Goal: Book appointment/travel/reservation

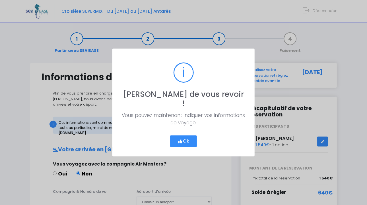
click at [191, 137] on button "Ok" at bounding box center [183, 142] width 27 height 12
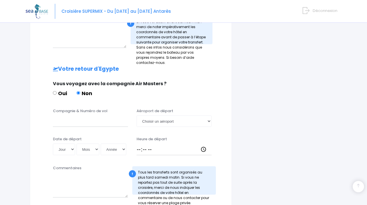
scroll to position [240, 0]
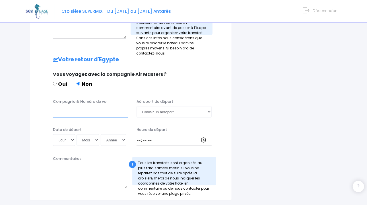
click at [62, 106] on input "Compagnie & Numéro de vol" at bounding box center [90, 111] width 75 height 11
type input "easy jet"
click at [136, 106] on select "Choisir un aéroport Hurghada Marsa Alam" at bounding box center [173, 111] width 75 height 11
click at [145, 106] on select "Choisir un aéroport Hurghada Marsa Alam" at bounding box center [173, 111] width 75 height 11
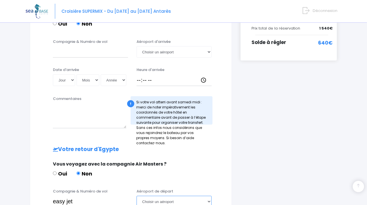
scroll to position [120, 0]
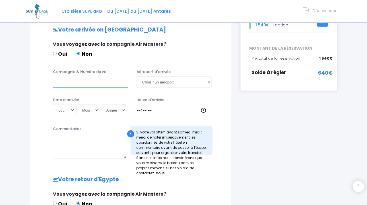
click at [60, 76] on input "Compagnie & Numéro de vol" at bounding box center [90, 81] width 75 height 11
type input "easy jet"
click at [136, 76] on select "Choisir un aéroport Hurghada Marsa Alam" at bounding box center [173, 81] width 75 height 11
click at [149, 76] on select "Choisir un aéroport Hurghada Marsa Alam" at bounding box center [173, 81] width 75 height 11
click at [136, 76] on select "Choisir un aéroport Hurghada Marsa Alam" at bounding box center [173, 81] width 75 height 11
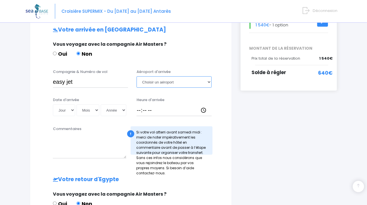
select select "Hurghada"
click option "Hurghada" at bounding box center [0, 0] width 0 height 0
click at [53, 105] on select "Jour 01 02 03 04 05 06 07 08 09 10 11 12 13 14 15 16 17 18 19 20 21 22 23 24 25…" at bounding box center [64, 110] width 22 height 11
select select "04"
click option "04" at bounding box center [0, 0] width 0 height 0
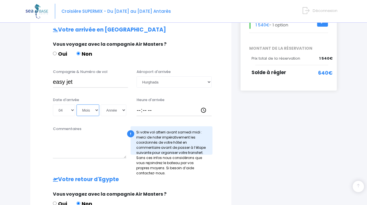
click at [76, 105] on select "Mois 01 02 03 04 05 06 07 08 09 10 11 12" at bounding box center [87, 110] width 23 height 11
select select "10"
click option "10" at bounding box center [0, 0] width 0 height 0
click at [101, 105] on select "Année 2045 2044 2043 2042 2041 2040 2039 2038 2037 2036 2035 2034 2033 2032 203…" at bounding box center [114, 110] width 26 height 11
select select "2025"
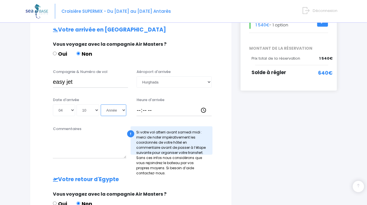
click option "2025" at bounding box center [0, 0] width 0 height 0
type input "2025-10-04"
click at [139, 106] on input "Heure d'arrivée" at bounding box center [173, 110] width 75 height 11
type input "17:15"
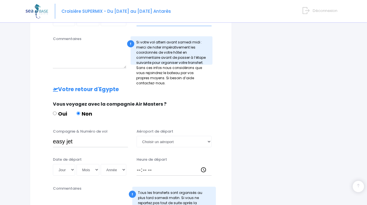
scroll to position [240, 0]
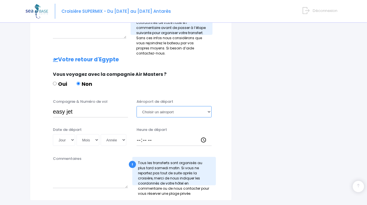
click at [136, 106] on select "Choisir un aéroport Hurghada Marsa Alam" at bounding box center [173, 111] width 75 height 11
select select "Hurghada"
click option "Hurghada" at bounding box center [0, 0] width 0 height 0
click at [53, 134] on select "Jour 01 02 03 04 05 06 07 08 09 10 11 12 13 14 15 16 17 18 19 20 21 22 23 24 25…" at bounding box center [64, 139] width 22 height 11
select select "11"
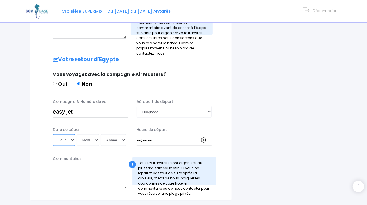
click option "11" at bounding box center [0, 0] width 0 height 0
click at [76, 134] on select "Mois 01 02 03 04 05 06 07 08 09 10 11 12" at bounding box center [87, 139] width 23 height 11
select select "10"
click option "10" at bounding box center [0, 0] width 0 height 0
click at [101, 134] on select "Année 2045 2044 2043 2042 2041 2040 2039 2038 2037 2036 2035 2034 2033 2032 203…" at bounding box center [114, 139] width 26 height 11
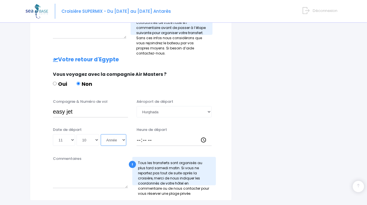
select select "2025"
click option "2025" at bounding box center [0, 0] width 0 height 0
type input "2025-10-11"
click at [138, 135] on input "Heure de départ" at bounding box center [173, 139] width 75 height 11
type input "18:00"
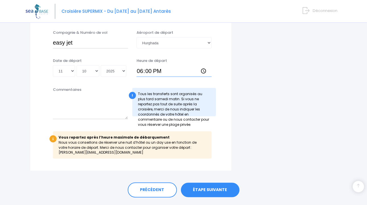
scroll to position [318, 0]
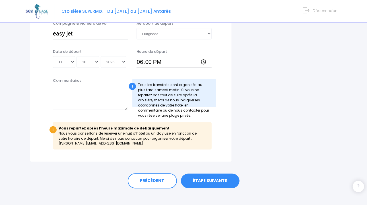
click at [205, 174] on link "ÉTAPE SUIVANTE" at bounding box center [210, 181] width 59 height 15
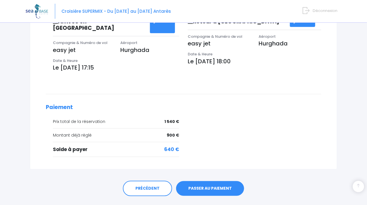
scroll to position [193, 0]
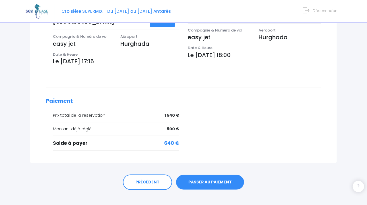
click at [211, 175] on link "PASSER AU PAIEMENT" at bounding box center [210, 182] width 68 height 15
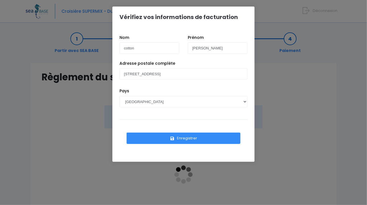
click at [187, 138] on button "Enregistrer" at bounding box center [183, 138] width 114 height 11
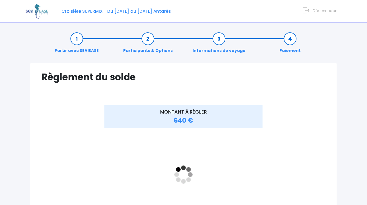
click at [185, 117] on span "640 €" at bounding box center [183, 120] width 19 height 9
click at [180, 120] on span "640 €" at bounding box center [183, 120] width 19 height 9
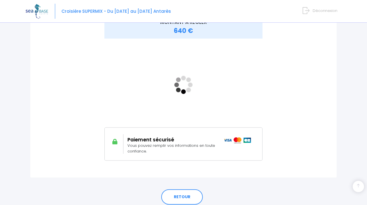
scroll to position [111, 0]
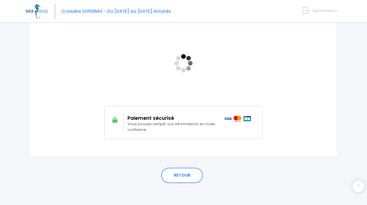
click at [173, 117] on h2 "Paiement sécurisé" at bounding box center [172, 118] width 88 height 6
click at [186, 174] on link "RETOUR" at bounding box center [181, 175] width 41 height 15
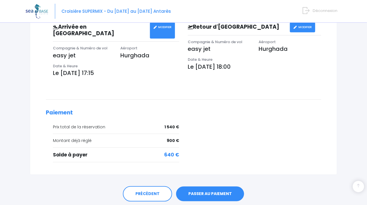
scroll to position [193, 0]
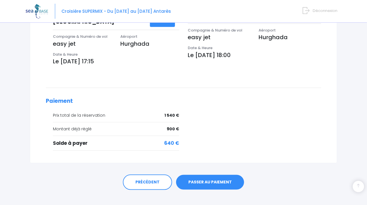
click at [217, 175] on link "PASSER AU PAIEMENT" at bounding box center [210, 182] width 68 height 15
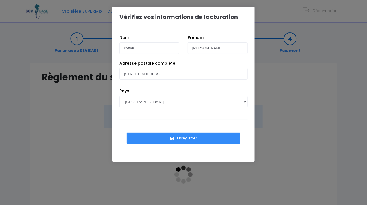
click at [187, 136] on button "Enregistrer" at bounding box center [183, 138] width 114 height 11
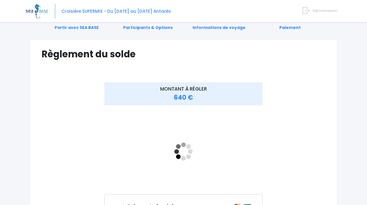
scroll to position [60, 0]
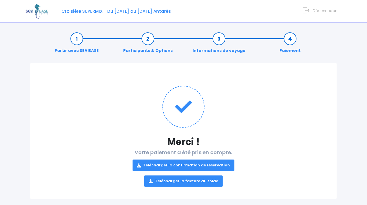
click at [191, 163] on link "Télécharger la confirmation de réservation" at bounding box center [183, 165] width 102 height 11
click at [280, 119] on h1 at bounding box center [183, 107] width 284 height 42
click at [180, 181] on link "Télécharger la facture du solde" at bounding box center [183, 181] width 78 height 11
click at [290, 157] on p "Télécharger la confirmation de réservation Télécharger la facture du solde" at bounding box center [183, 171] width 284 height 32
click at [293, 38] on link "Paiement" at bounding box center [290, 45] width 27 height 18
